Goal: Task Accomplishment & Management: Manage account settings

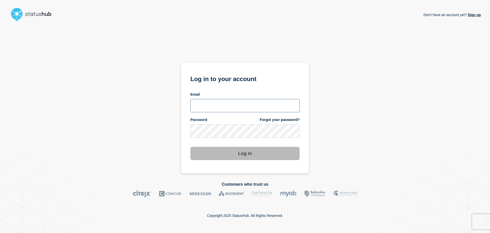
type input "[PERSON_NAME][EMAIL_ADDRESS][DOMAIN_NAME]"
click at [221, 153] on button "Log in" at bounding box center [245, 153] width 109 height 13
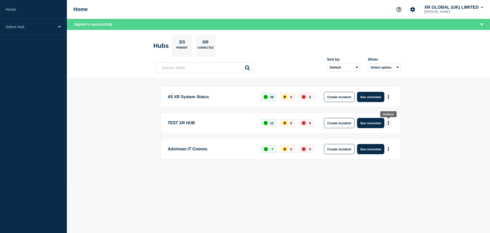
click at [388, 123] on button "More actions" at bounding box center [388, 122] width 7 height 9
click at [384, 145] on link "View Status Page" at bounding box center [389, 145] width 38 height 4
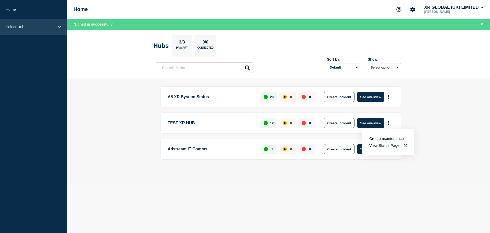
click at [50, 28] on p "Select Hub" at bounding box center [30, 27] width 49 height 4
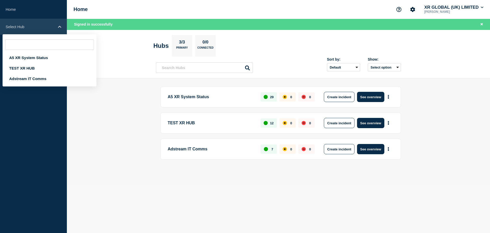
click at [50, 28] on p "Select Hub" at bounding box center [30, 27] width 49 height 4
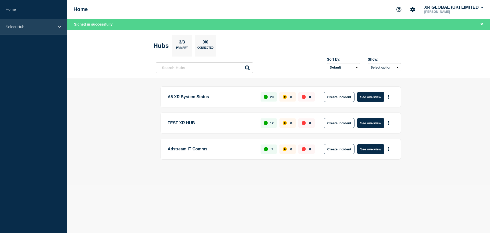
click at [36, 25] on p "Select Hub" at bounding box center [30, 27] width 49 height 4
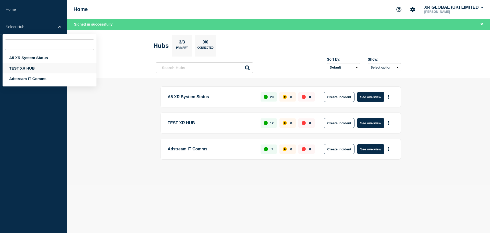
click at [26, 67] on div "TEST XR HUB" at bounding box center [50, 68] width 94 height 10
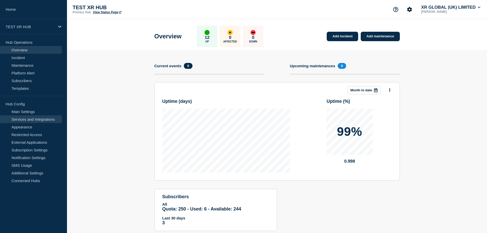
click at [34, 119] on link "Services and Integrations" at bounding box center [31, 119] width 62 height 8
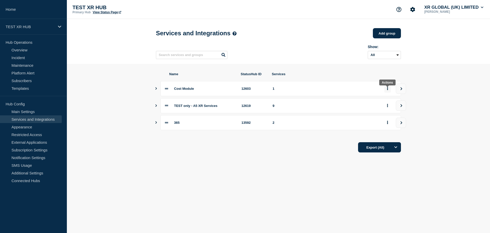
click at [386, 92] on button "group actions" at bounding box center [388, 89] width 6 height 8
click at [388, 109] on button "Delete" at bounding box center [391, 108] width 26 height 8
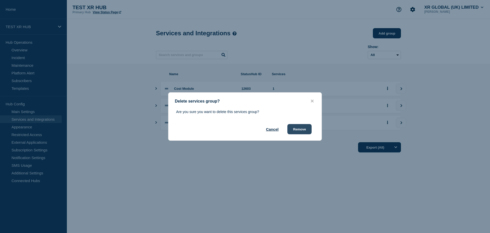
click at [303, 130] on button "Remove" at bounding box center [300, 129] width 24 height 10
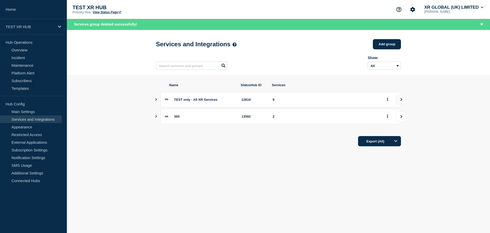
click at [402, 118] on icon "view group" at bounding box center [401, 116] width 3 height 3
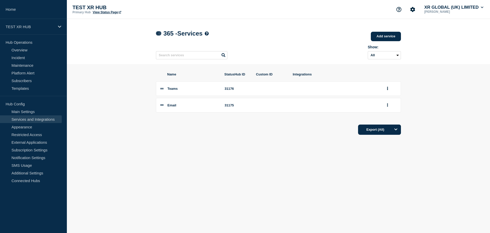
click at [158, 34] on icon at bounding box center [158, 33] width 4 height 3
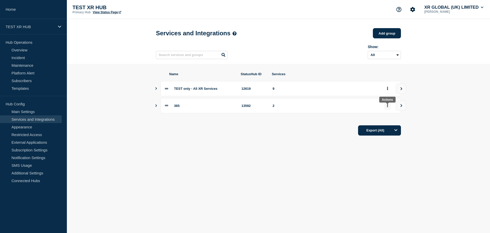
click at [390, 109] on button "group actions" at bounding box center [388, 106] width 6 height 8
click at [387, 119] on button "Edit" at bounding box center [391, 117] width 26 height 8
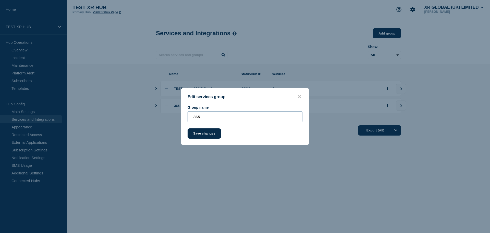
drag, startPoint x: 209, startPoint y: 118, endPoint x: 190, endPoint y: 119, distance: 19.9
click at [190, 119] on input "365" at bounding box center [245, 116] width 115 height 10
type input "TEST only - IT services"
click at [209, 133] on button "Save changes" at bounding box center [204, 133] width 33 height 10
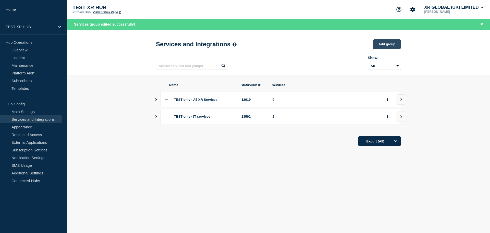
click at [385, 48] on button "Add group" at bounding box center [387, 44] width 28 height 10
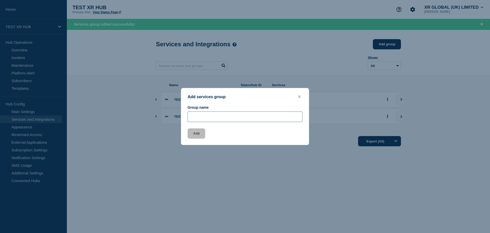
click at [223, 118] on input "Group name" at bounding box center [245, 116] width 115 height 10
drag, startPoint x: 249, startPoint y: 118, endPoint x: 286, endPoint y: 118, distance: 37.0
click at [286, 118] on input "TEST only - XR Extreme Reach services" at bounding box center [245, 116] width 115 height 10
type input "TEST only - XR Extreme Reach"
click at [201, 133] on button "Add" at bounding box center [197, 133] width 18 height 10
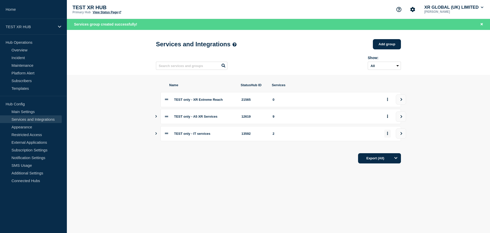
click at [390, 136] on button "group actions" at bounding box center [388, 134] width 6 height 8
click at [389, 146] on button "Edit" at bounding box center [391, 145] width 26 height 8
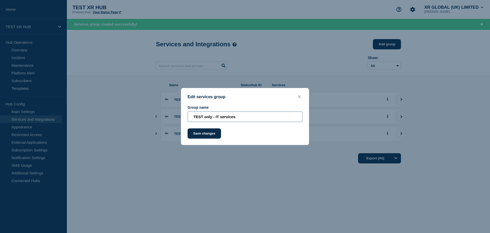
drag, startPoint x: 220, startPoint y: 117, endPoint x: 244, endPoint y: 117, distance: 23.8
click at [244, 117] on input "TEST only - IT services" at bounding box center [245, 116] width 115 height 10
type input "TEST only - IT"
click at [209, 132] on button "Save changes" at bounding box center [204, 133] width 33 height 10
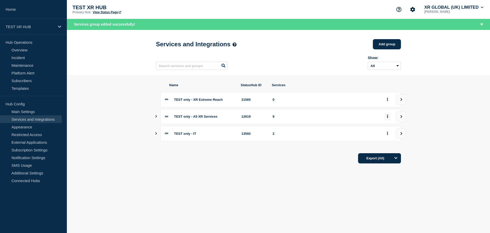
click at [387, 119] on button "group actions" at bounding box center [388, 116] width 6 height 8
click at [387, 128] on button "Edit" at bounding box center [391, 128] width 26 height 8
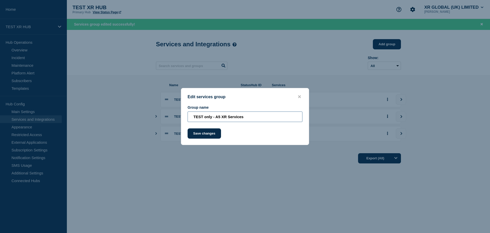
drag, startPoint x: 228, startPoint y: 117, endPoint x: 261, endPoint y: 117, distance: 33.2
click at [261, 117] on input "TEST only - A5 XR Services" at bounding box center [245, 116] width 115 height 10
type input "TEST only - A5 XR"
click at [219, 134] on button "Save changes" at bounding box center [204, 133] width 33 height 10
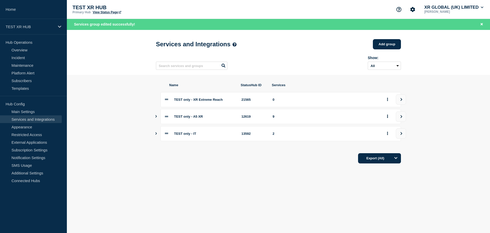
click at [157, 120] on button "Show services" at bounding box center [156, 116] width 3 height 15
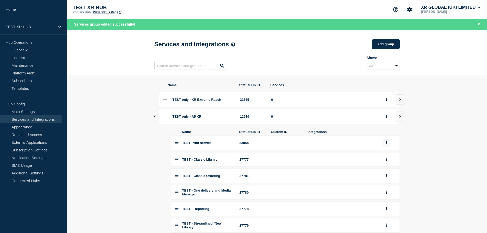
click at [385, 144] on icon "group actions" at bounding box center [385, 142] width 1 height 3
click at [385, 154] on button "Edit" at bounding box center [389, 152] width 26 height 8
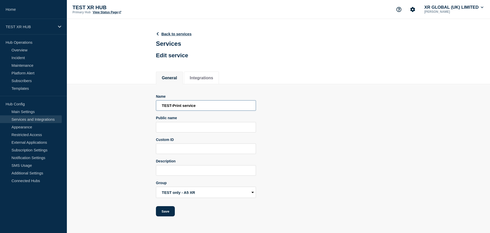
click at [172, 108] on input "TEST-Print service" at bounding box center [206, 105] width 100 height 10
click at [175, 109] on input "TEST -Print service" at bounding box center [206, 105] width 100 height 10
click at [175, 107] on input "TEST -Print service" at bounding box center [206, 105] width 100 height 10
type input "TEST - Print service"
click at [203, 80] on button "Integrations" at bounding box center [202, 78] width 24 height 5
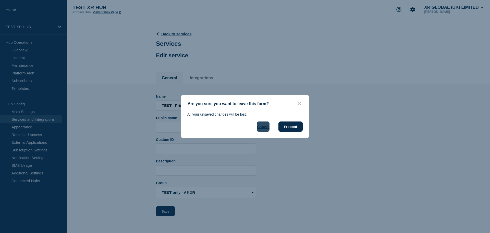
click at [264, 125] on button "Cancel" at bounding box center [263, 126] width 13 height 10
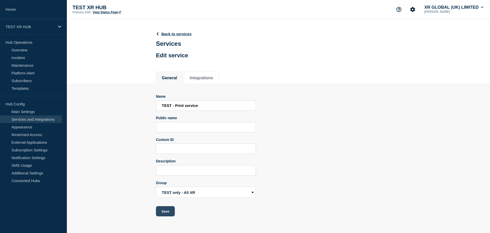
click at [173, 213] on button "Save" at bounding box center [165, 211] width 19 height 10
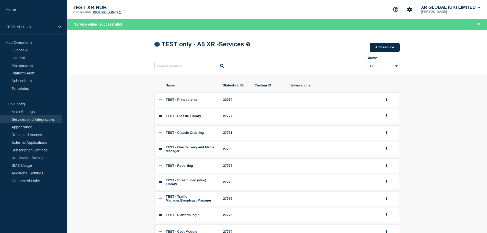
click at [158, 45] on link at bounding box center [156, 44] width 5 height 4
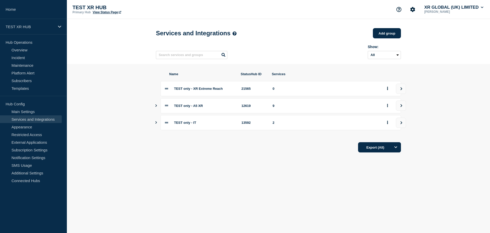
click at [197, 90] on span "TEST only - XR Extreme Reach" at bounding box center [198, 89] width 49 height 4
